Goal: Task Accomplishment & Management: Manage account settings

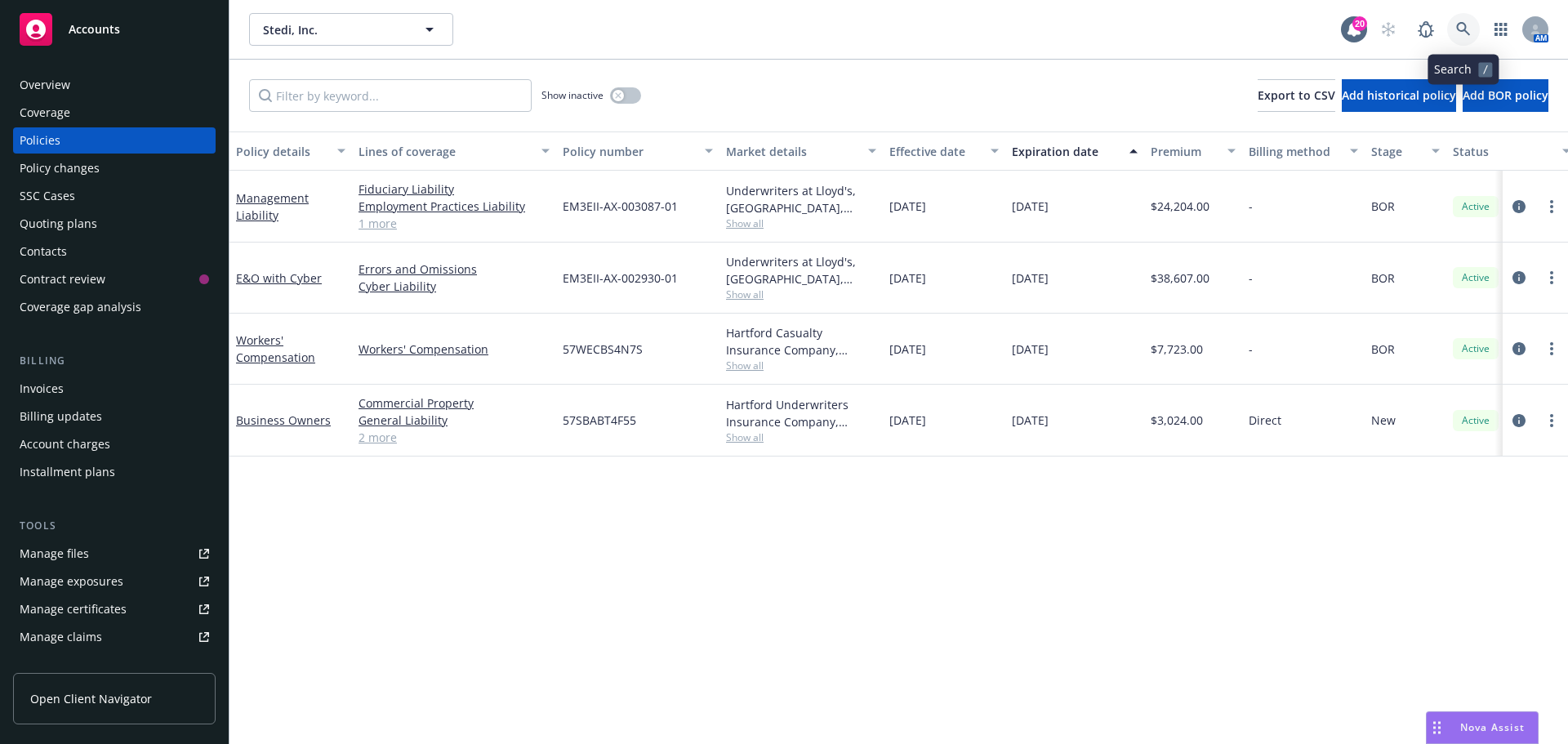
click at [1462, 24] on icon at bounding box center [1463, 30] width 15 height 15
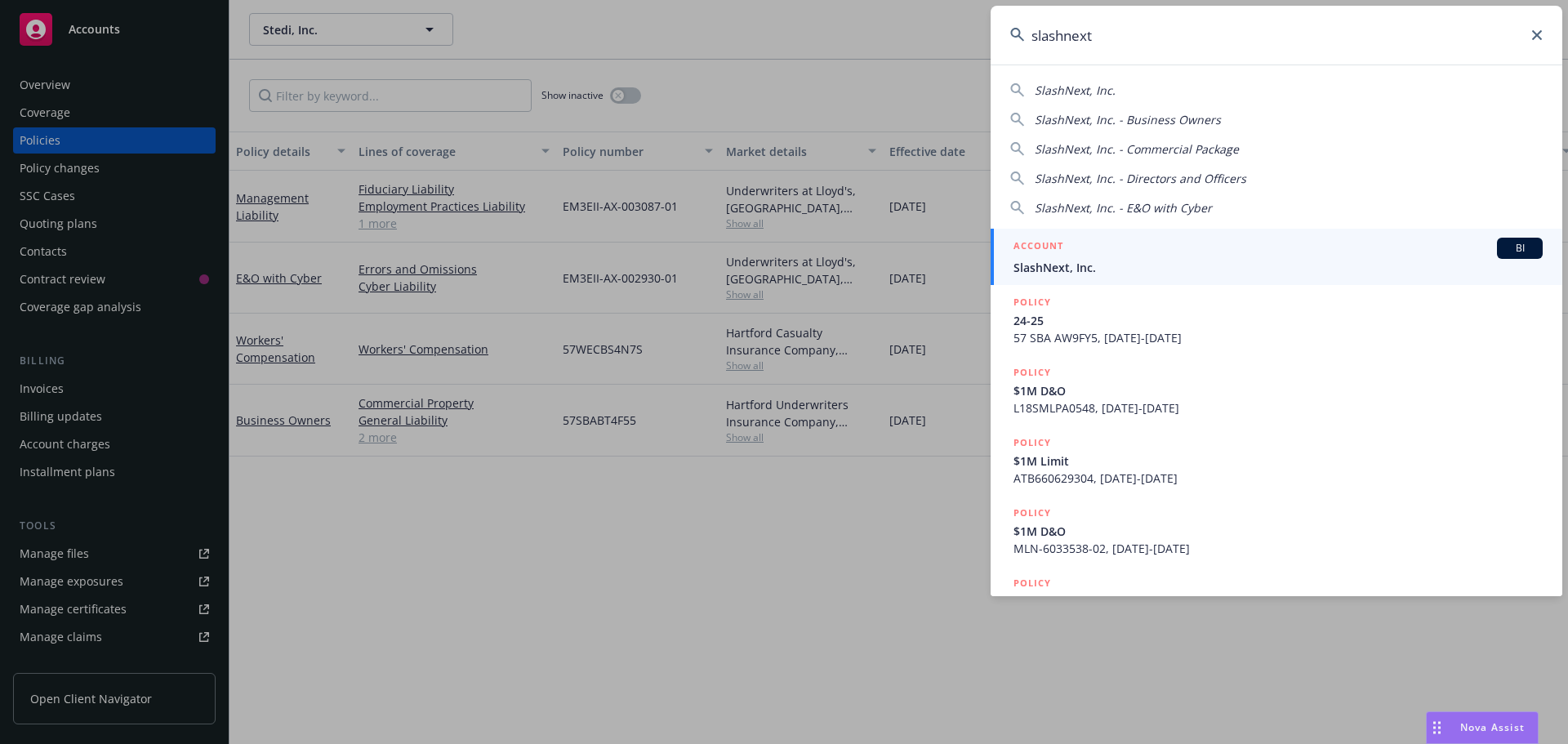
type input "slashnext"
click at [1082, 258] on div "ACCOUNT BI" at bounding box center [1278, 249] width 529 height 22
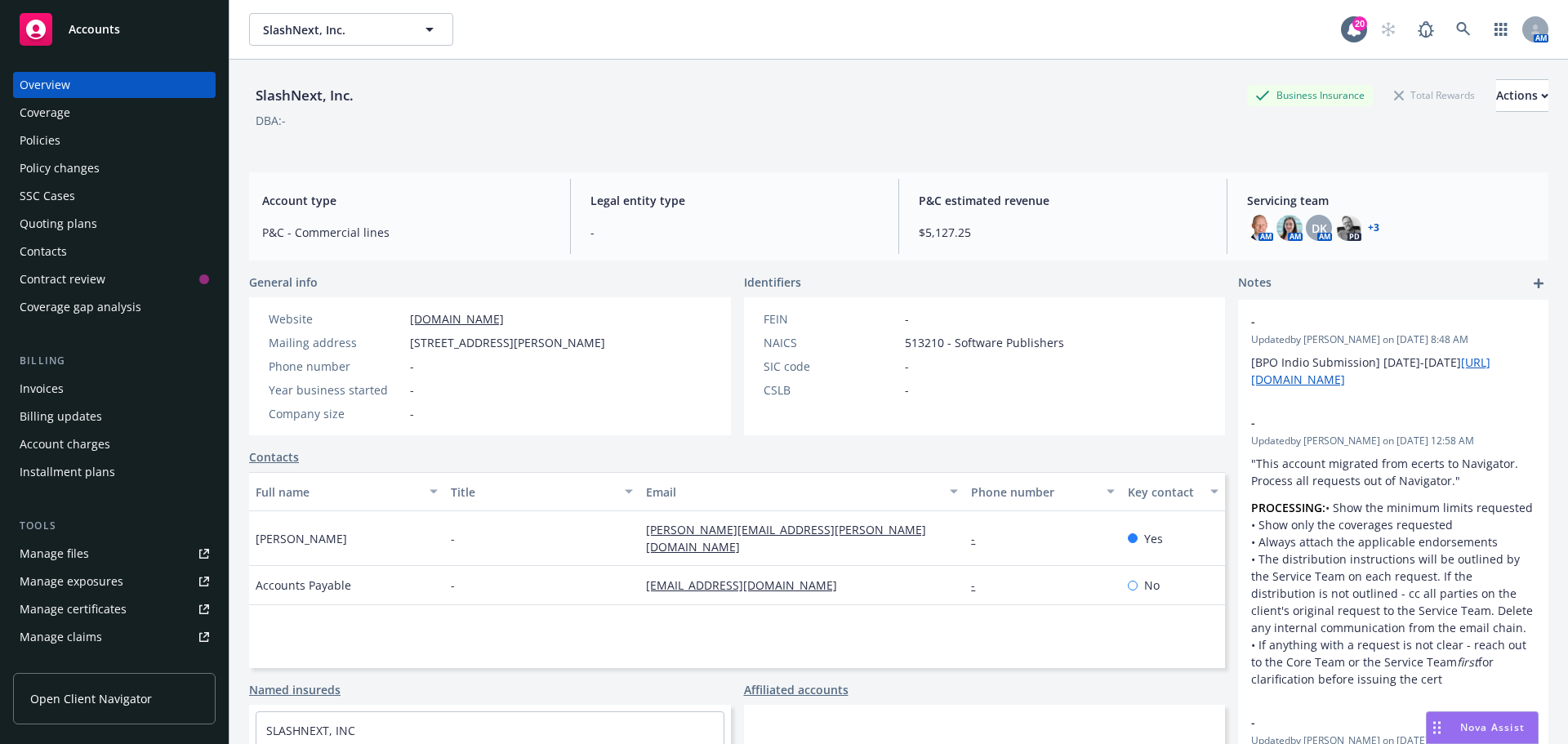
click at [55, 216] on div "Quoting plans" at bounding box center [58, 223] width 77 height 26
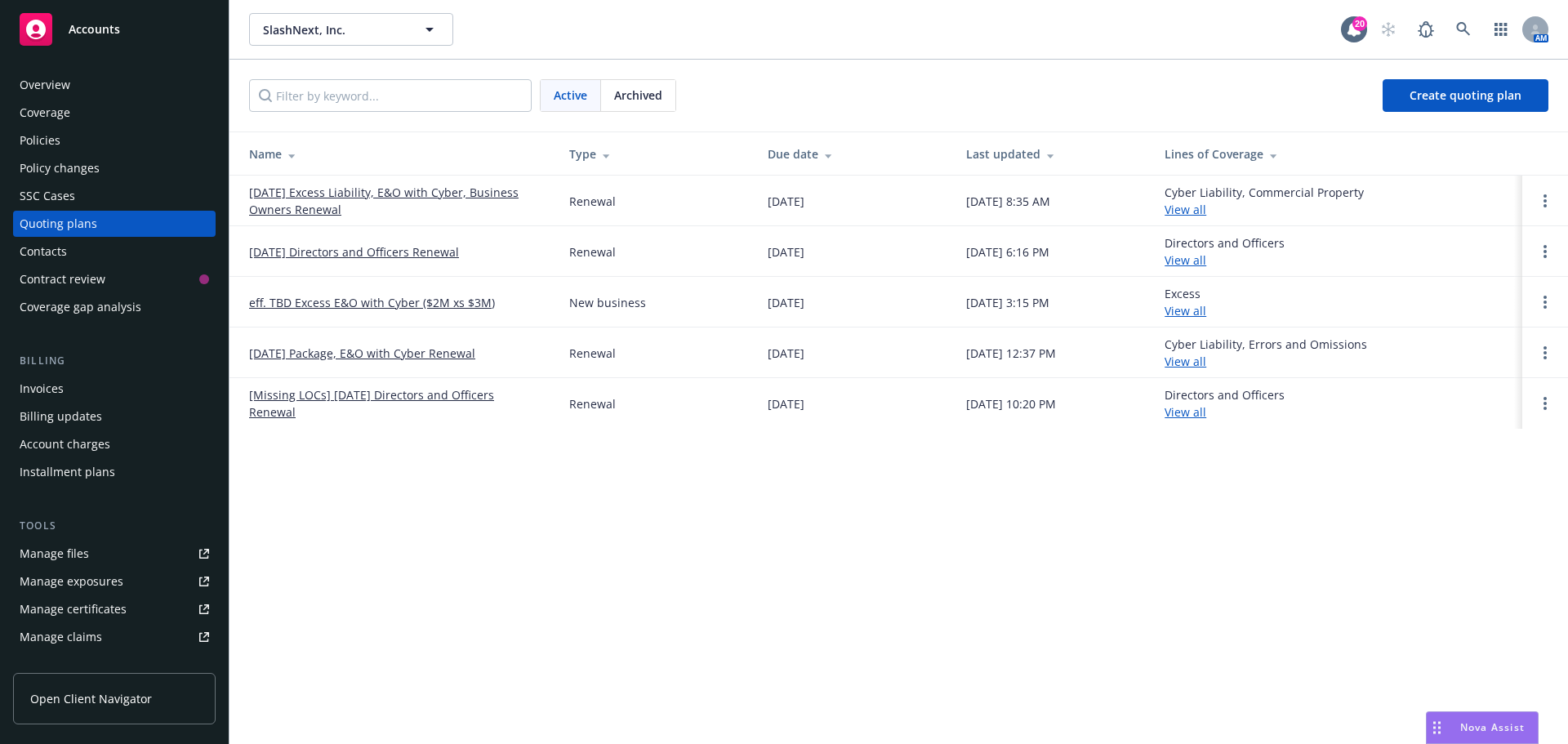
click at [368, 247] on link "[DATE] Directors and Officers Renewal" at bounding box center [354, 252] width 210 height 17
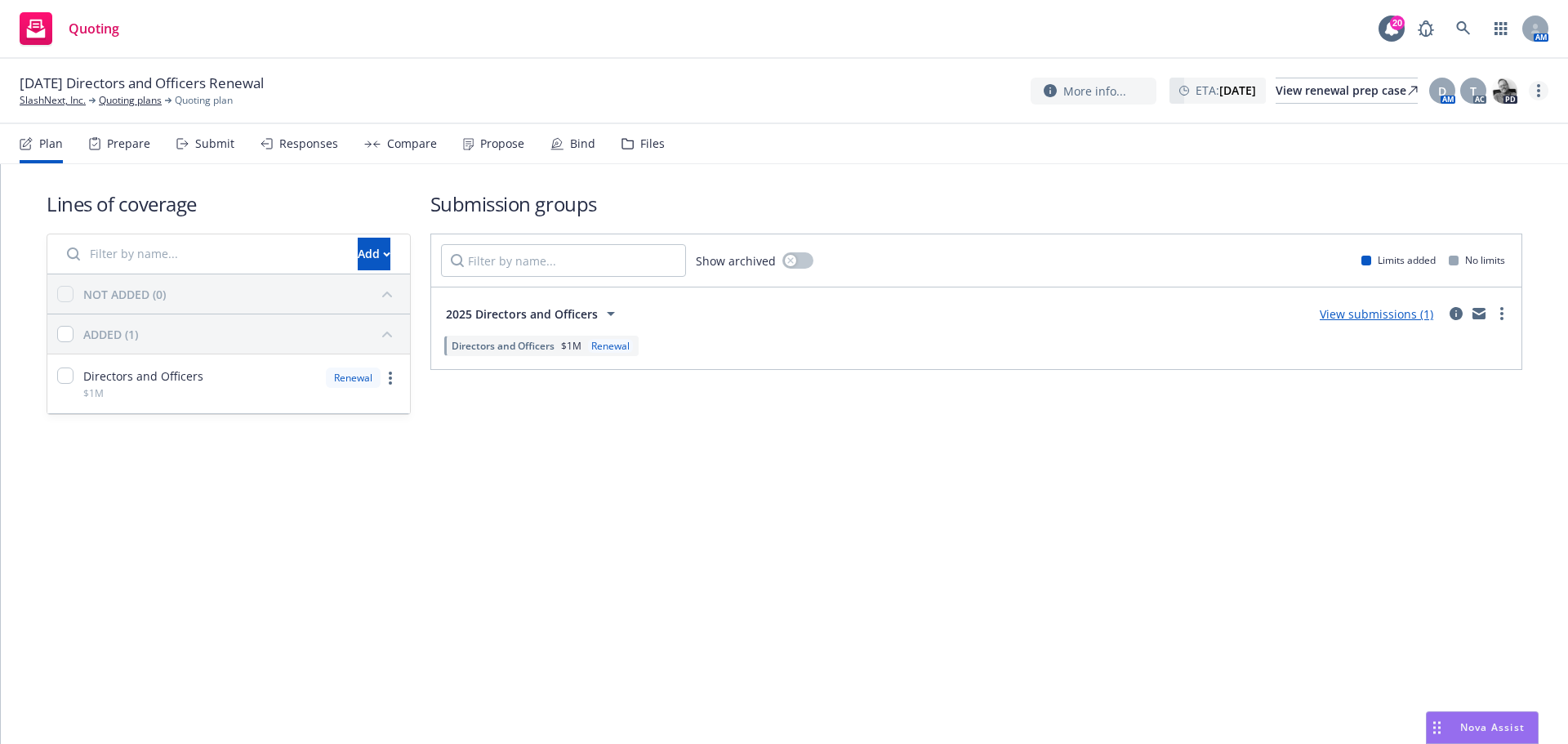
click at [1539, 93] on icon "more" at bounding box center [1538, 91] width 3 height 13
click at [1489, 151] on link "Rename quoting plan" at bounding box center [1456, 156] width 182 height 32
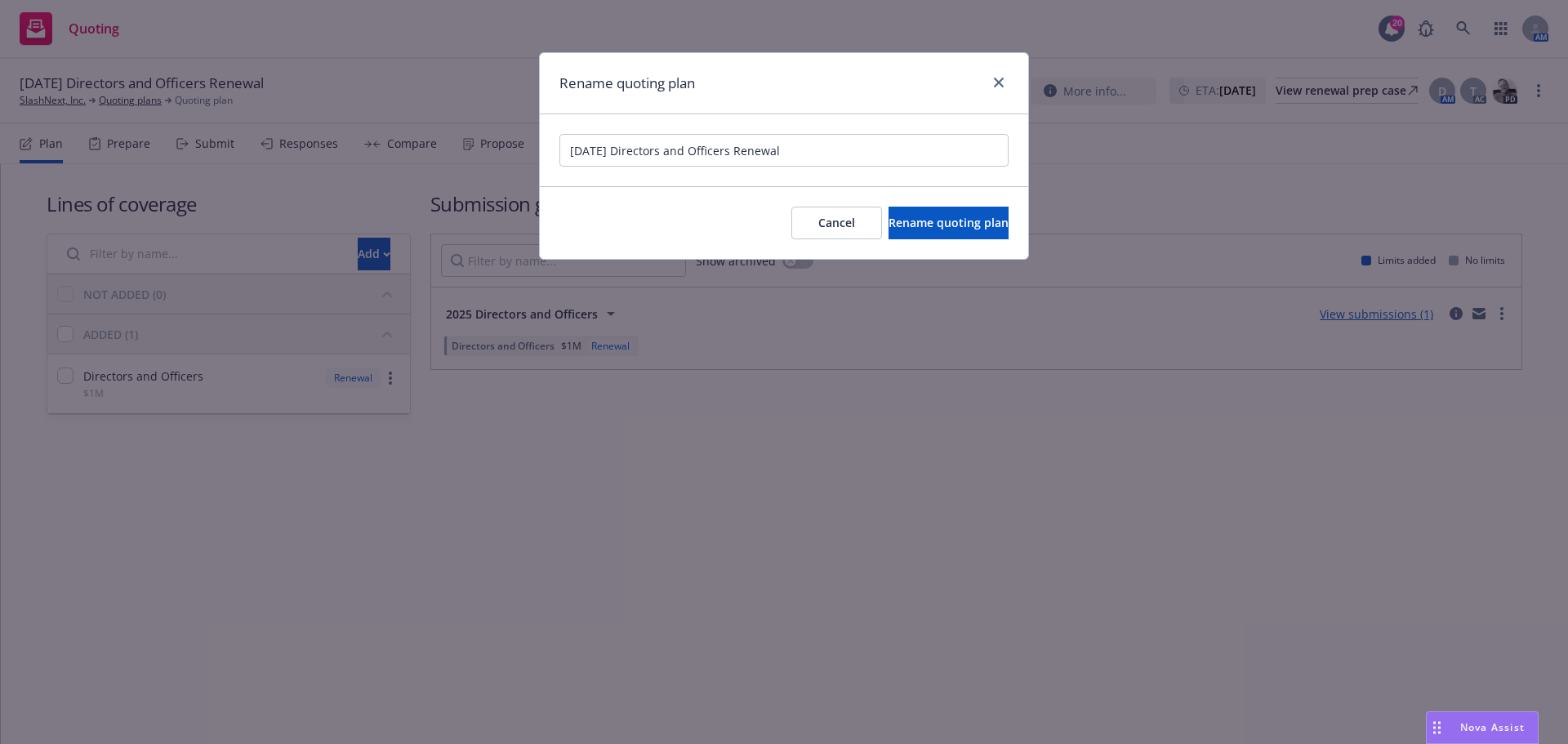
click at [622, 152] on input "[DATE] Directors and Officers Renewal" at bounding box center [784, 150] width 449 height 32
click at [764, 151] on input "[DATE] Directors and Officers Renewal" at bounding box center [784, 150] width 449 height 32
type input "[DATE] Directors and Officers Runoff"
click at [919, 224] on span "Rename quoting plan" at bounding box center [949, 222] width 120 height 16
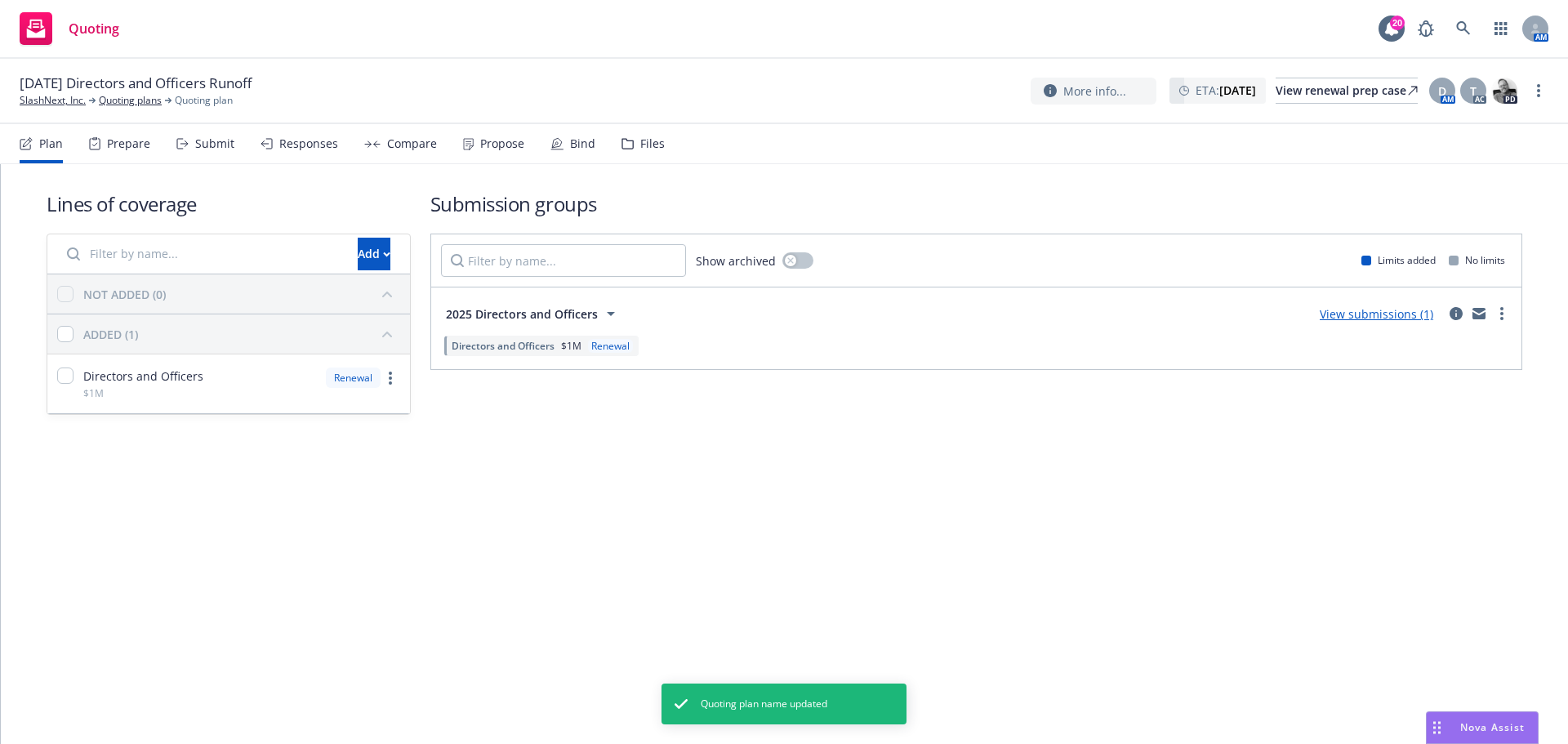
click at [640, 142] on div "Files" at bounding box center [652, 144] width 24 height 13
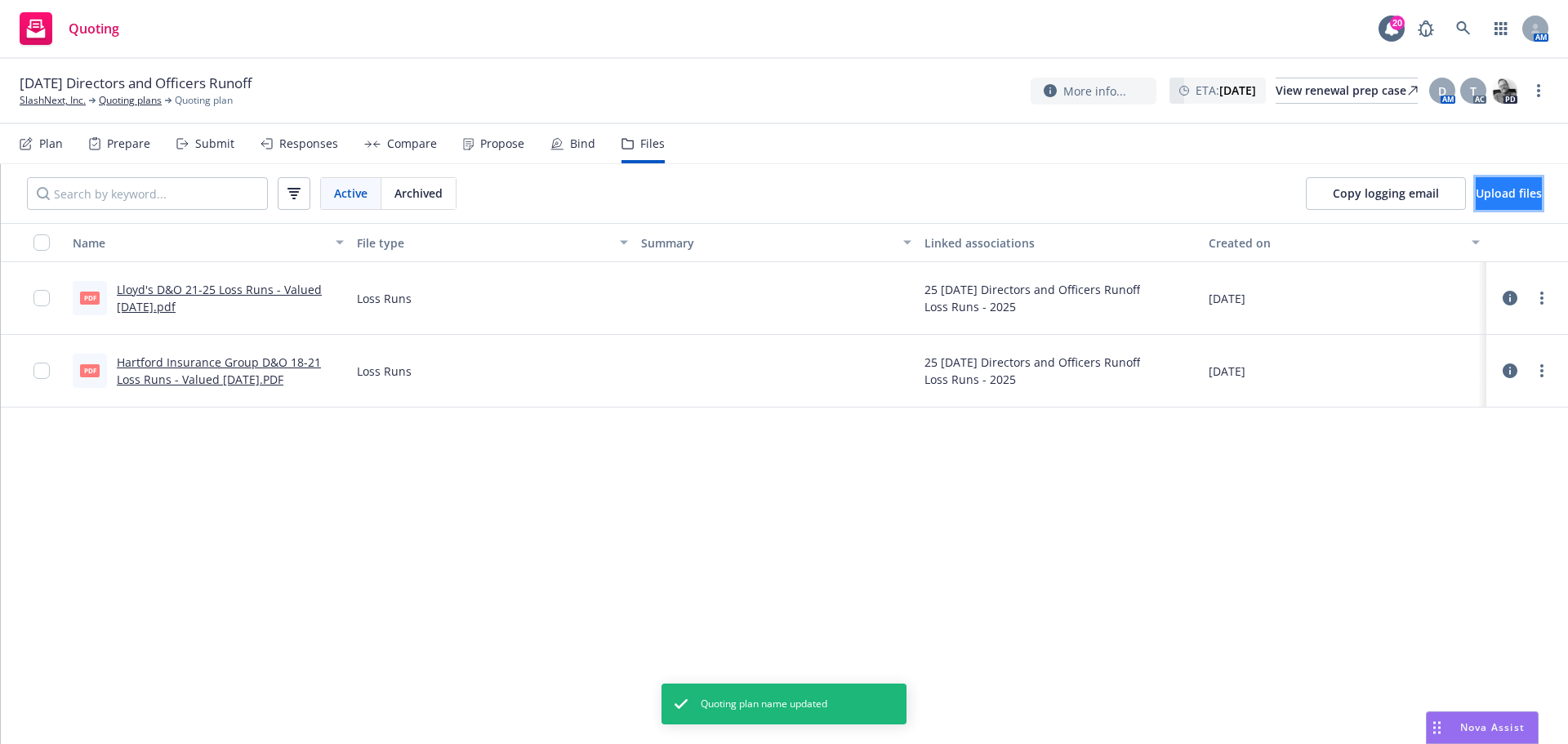
click at [1497, 197] on span "Upload files" at bounding box center [1509, 193] width 67 height 16
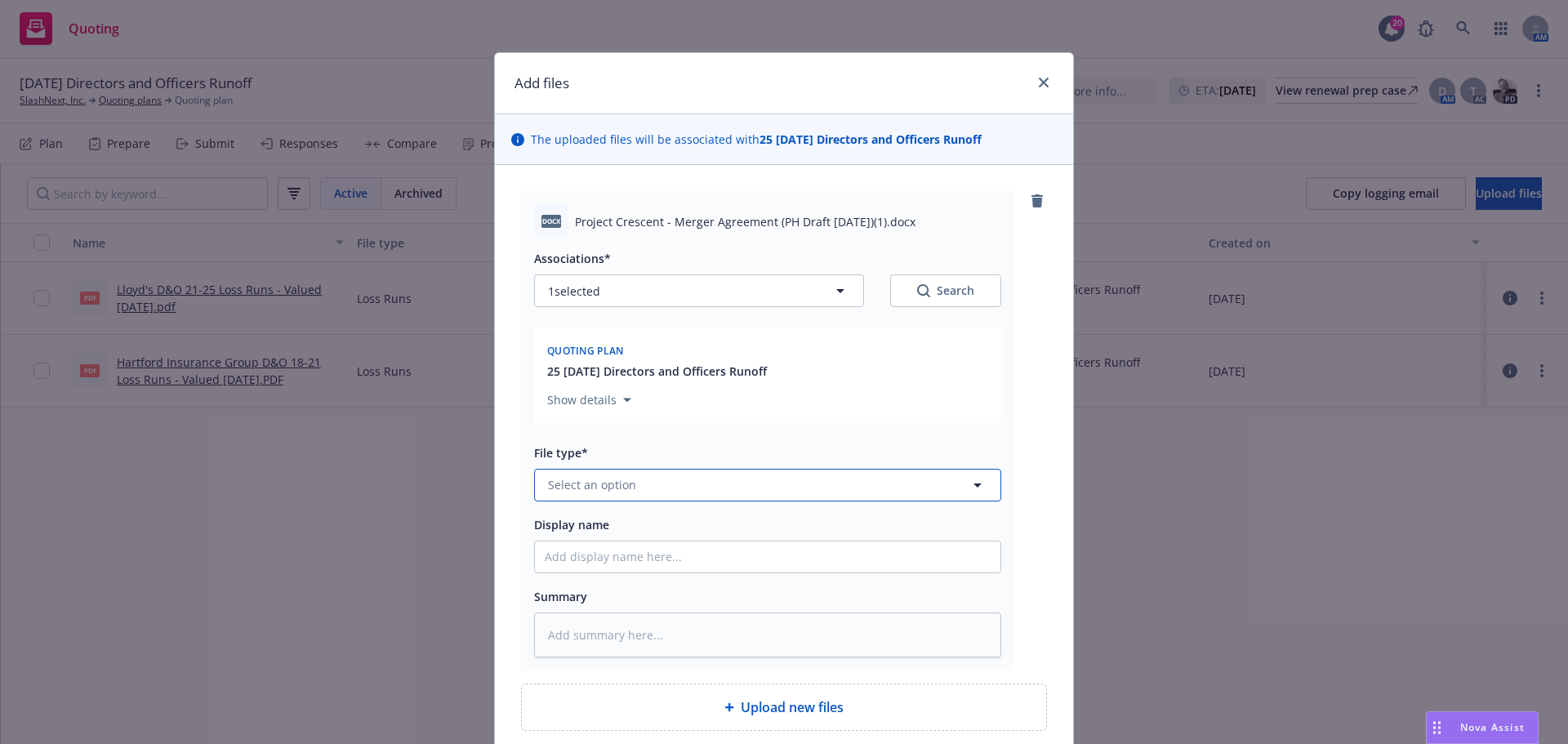
click at [570, 491] on span "Select an option" at bounding box center [592, 485] width 88 height 17
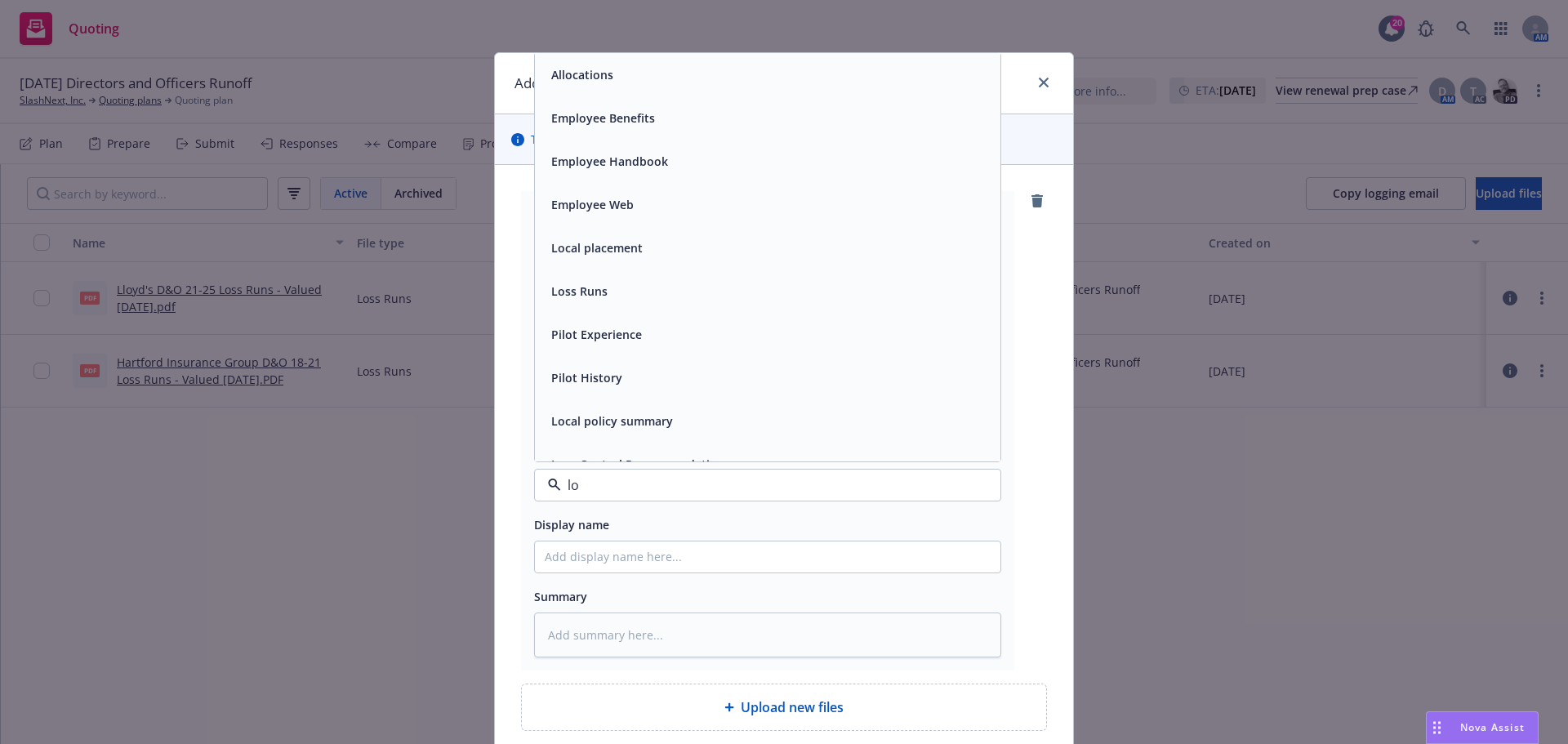
type input "loi"
type textarea "x"
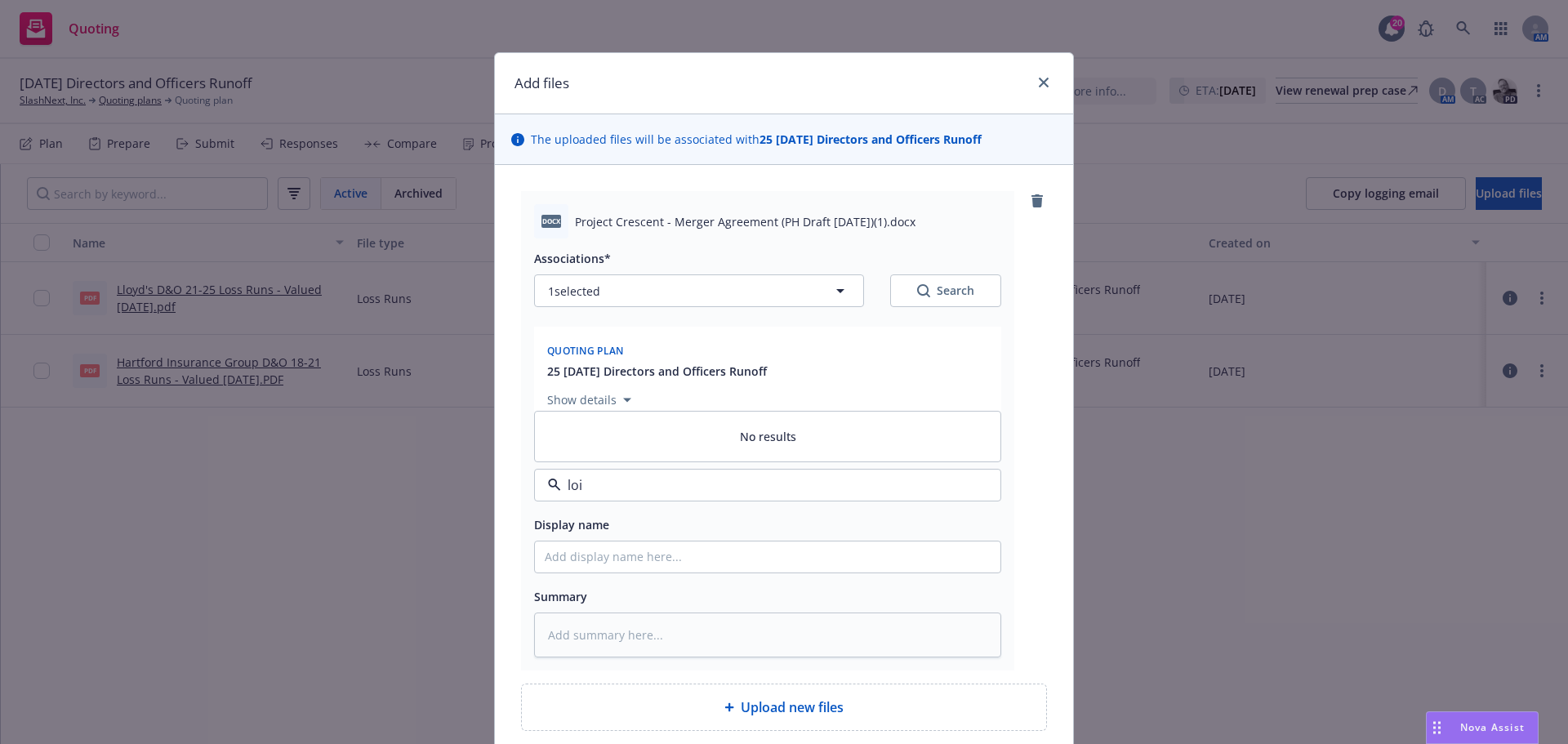
drag, startPoint x: 583, startPoint y: 485, endPoint x: 548, endPoint y: 486, distance: 35.0
click at [548, 486] on div "loi" at bounding box center [767, 485] width 467 height 32
drag, startPoint x: 619, startPoint y: 480, endPoint x: 537, endPoint y: 475, distance: 82.2
click at [537, 475] on div "sale" at bounding box center [767, 485] width 467 height 32
drag, startPoint x: 609, startPoint y: 485, endPoint x: 510, endPoint y: 482, distance: 99.0
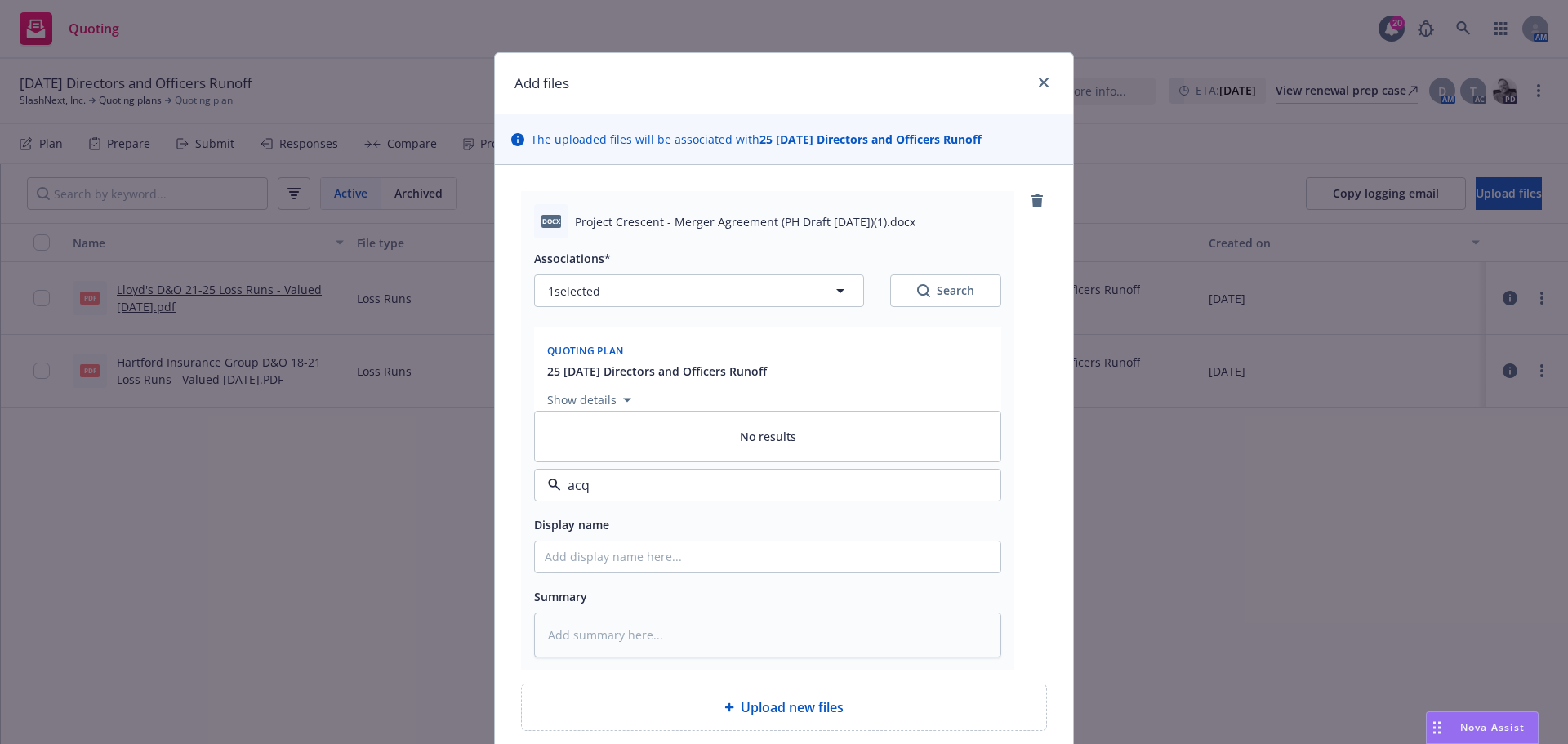
click at [513, 482] on div "docx Project Crescent - Merger Agreement (PH Draft [DATE])(1).docx Associations…" at bounding box center [783, 461] width 578 height 592
type input "other"
drag, startPoint x: 570, startPoint y: 220, endPoint x: 870, endPoint y: 209, distance: 300.2
click at [870, 209] on div "docx Project Crescent - Merger Agreement (PH Draft [DATE])(1).docx" at bounding box center [767, 221] width 467 height 34
copy span "Project Crescent - Merger Agreement (PH Draft [DATE])(1)"
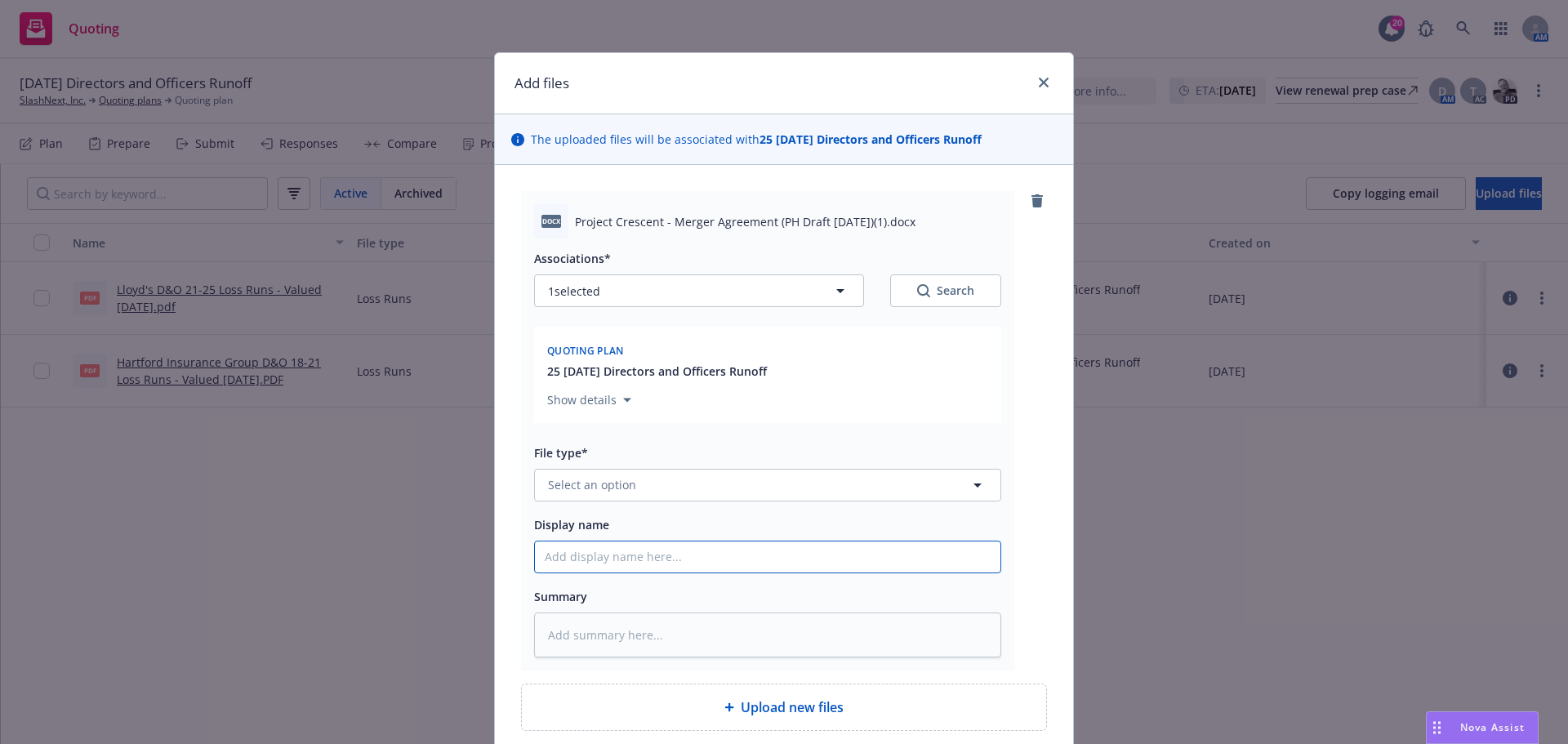
click at [601, 555] on input "Display name" at bounding box center [767, 556] width 466 height 31
paste input "Project Crescent - Merger Agreement (PH Draft [DATE])(1)"
type textarea "x"
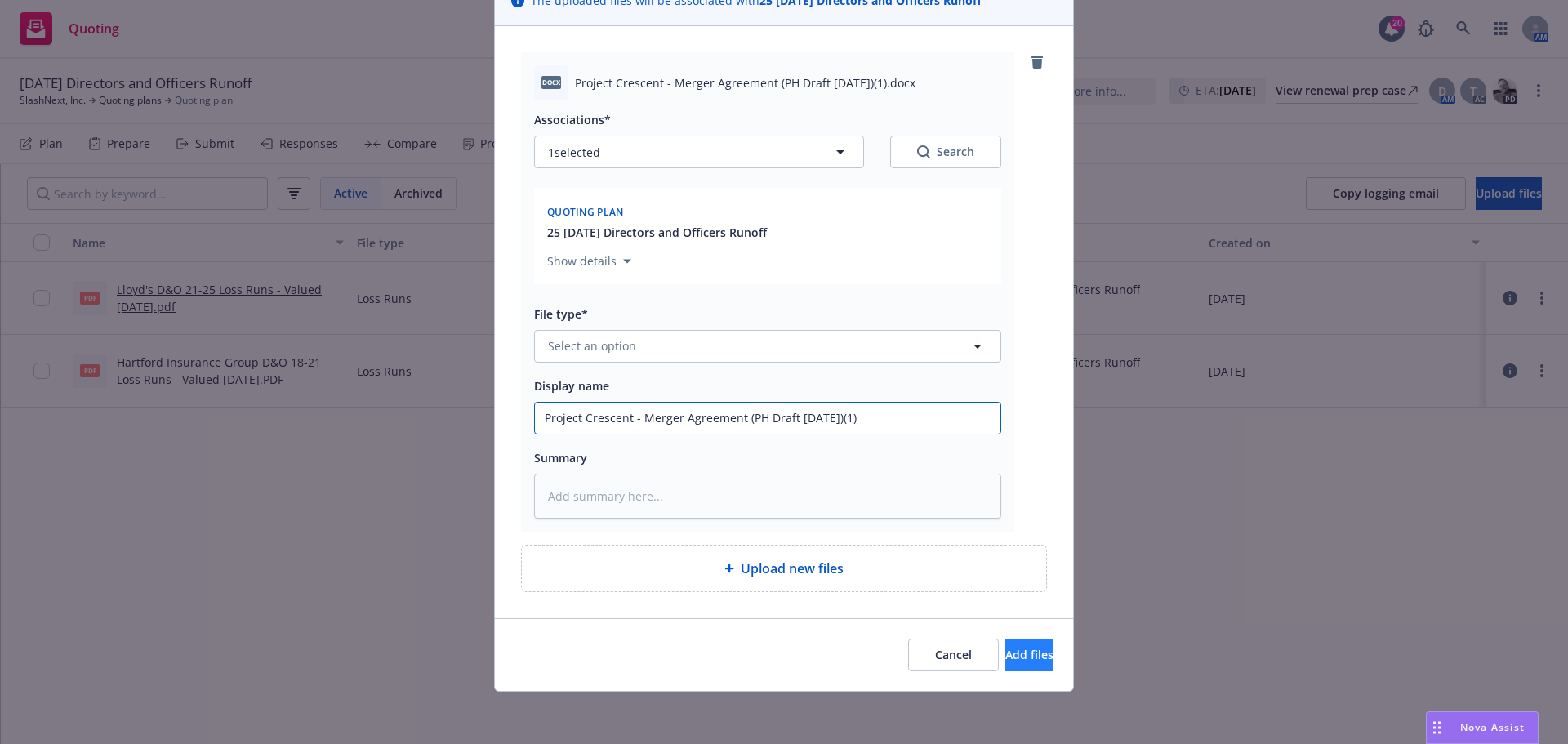
type input "Project Crescent - Merger Agreement (PH Draft [DATE])(1)"
drag, startPoint x: 994, startPoint y: 653, endPoint x: 998, endPoint y: 673, distance: 20.4
click at [1005, 653] on span "Add files" at bounding box center [1029, 654] width 48 height 16
type textarea "x"
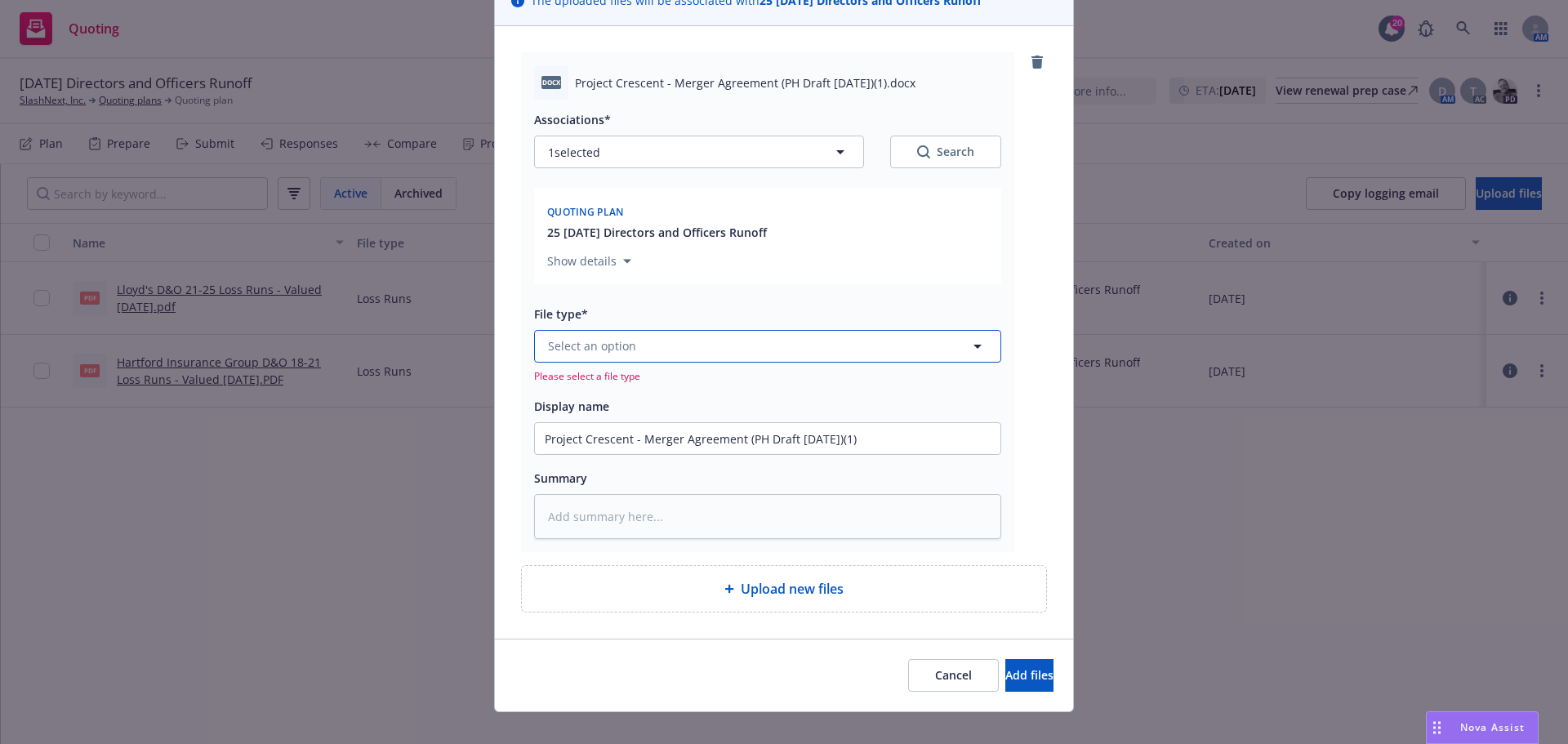
click at [767, 338] on button "Select an option" at bounding box center [767, 346] width 467 height 32
type input "other"
click at [579, 380] on div "Other" at bounding box center [565, 392] width 42 height 23
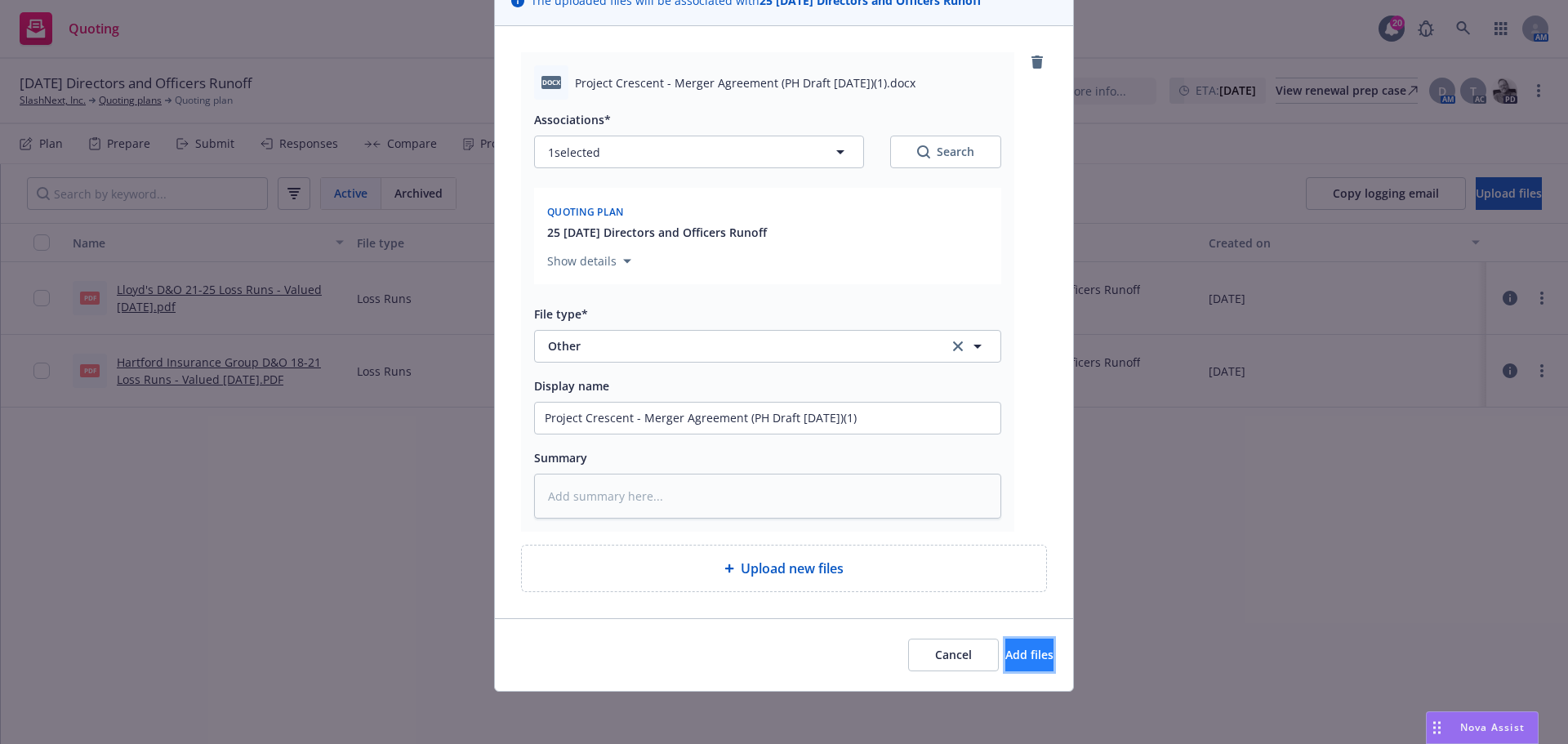
click at [1014, 654] on span "Add files" at bounding box center [1029, 654] width 48 height 16
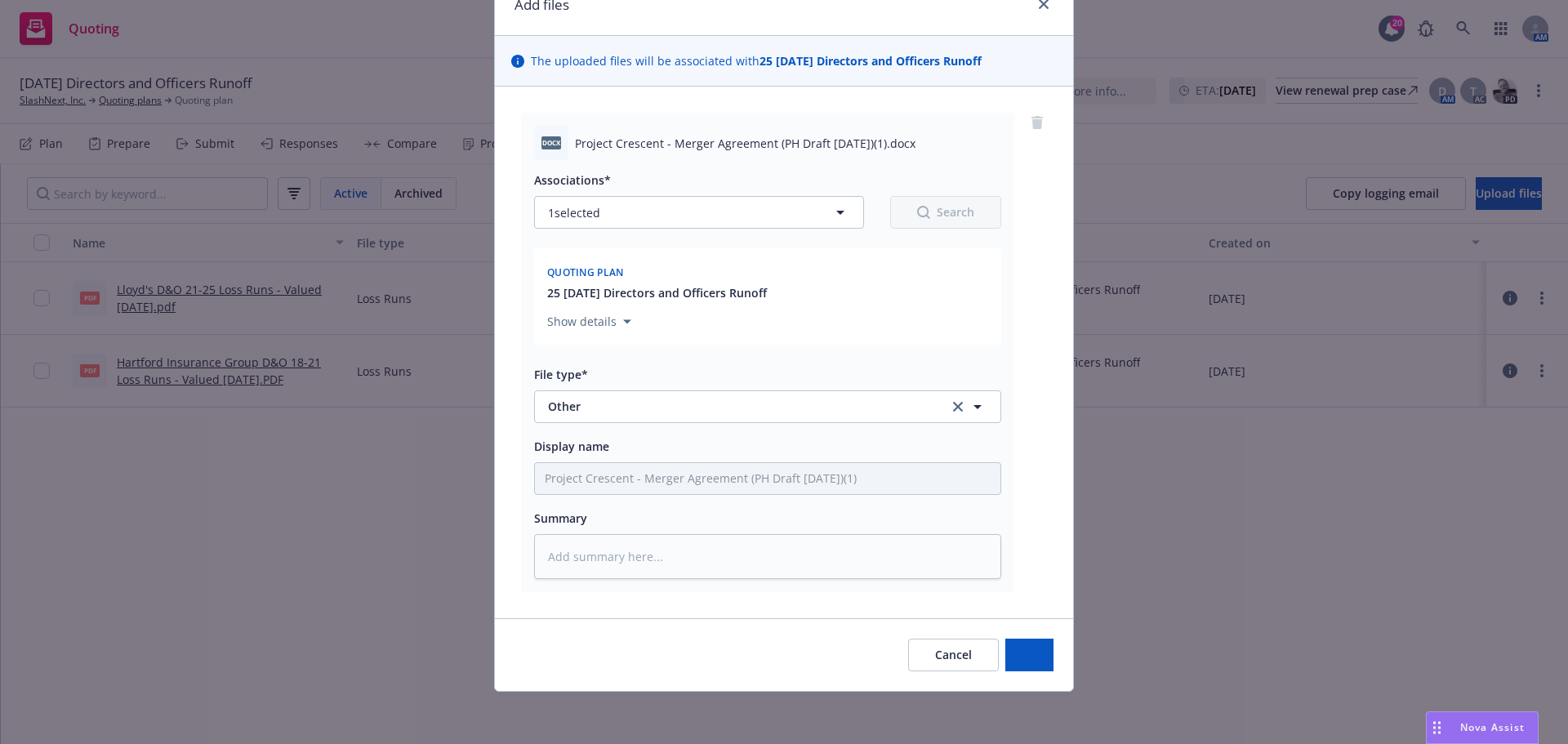
scroll to position [78, 0]
type textarea "x"
